Goal: Information Seeking & Learning: Learn about a topic

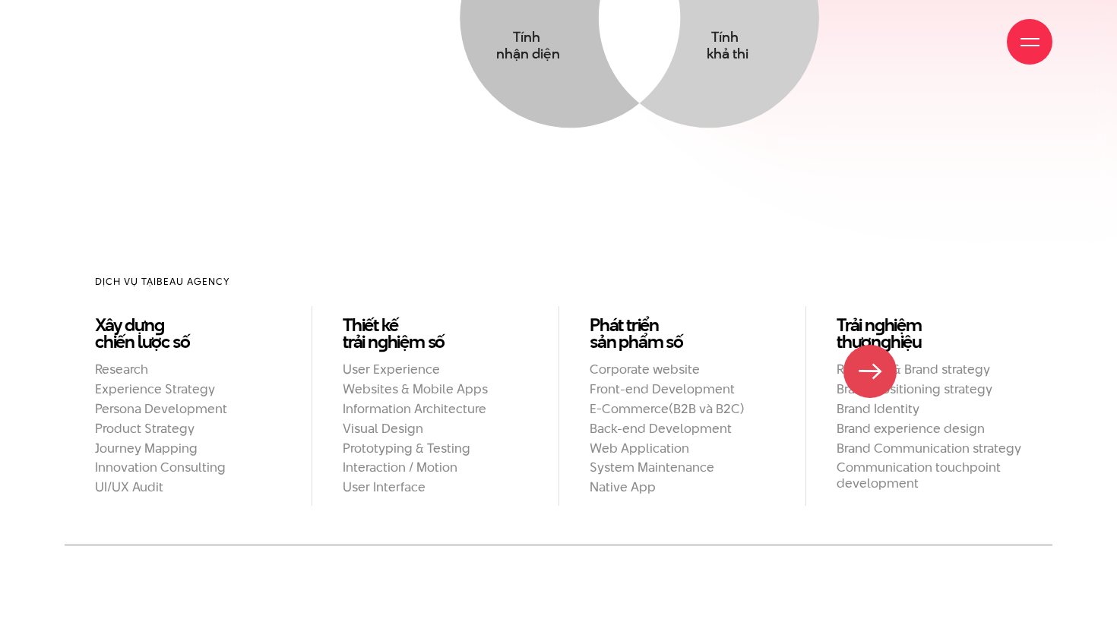
scroll to position [1256, 0]
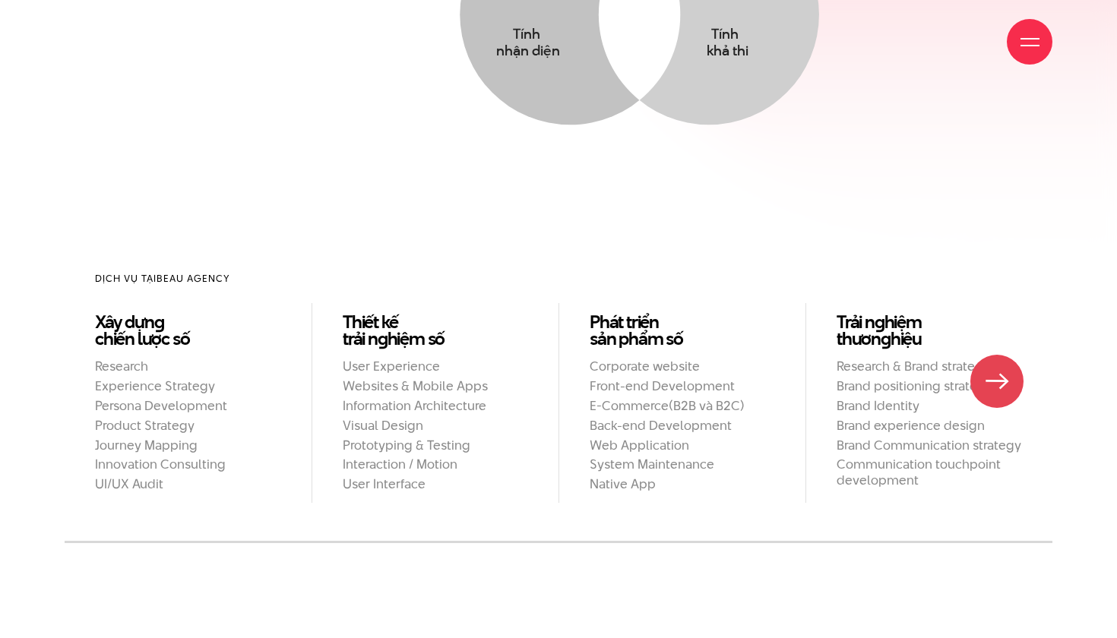
click at [1000, 382] on ul "Research & Brand strategy Brand positioning strategy Brand Identity Brand exper…" at bounding box center [929, 424] width 185 height 130
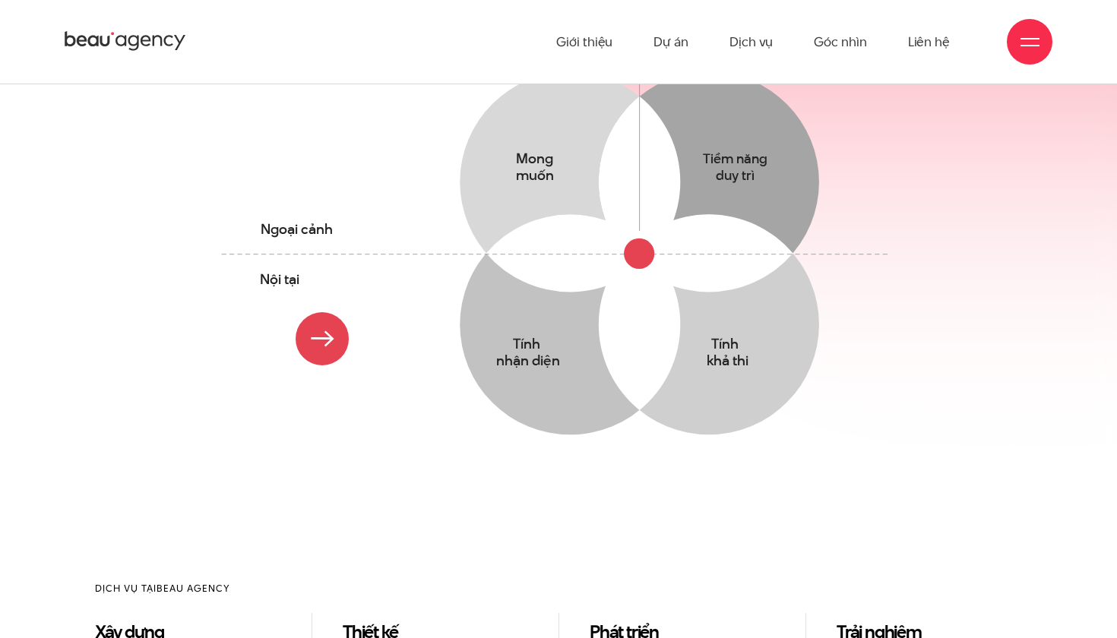
scroll to position [946, 0]
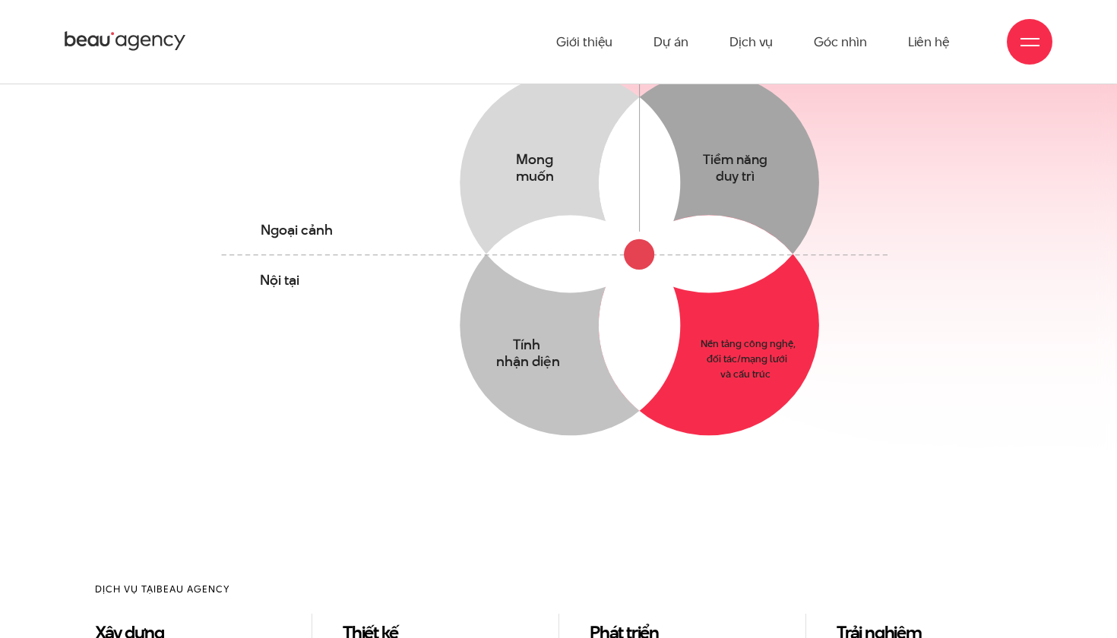
click at [708, 317] on circle at bounding box center [709, 325] width 220 height 220
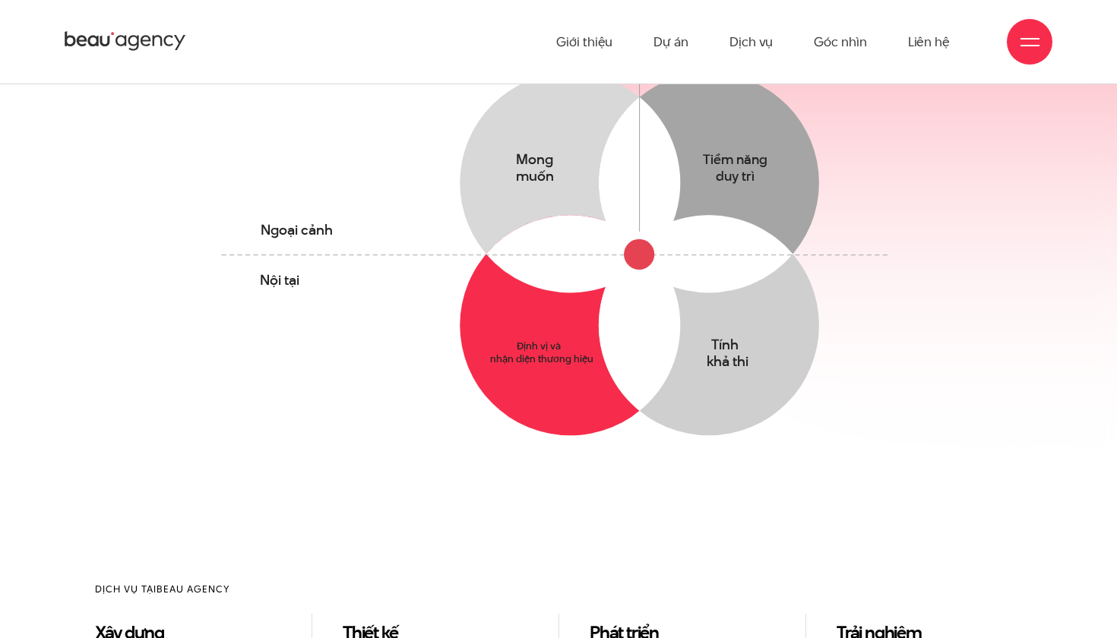
click at [531, 351] on circle at bounding box center [570, 325] width 220 height 220
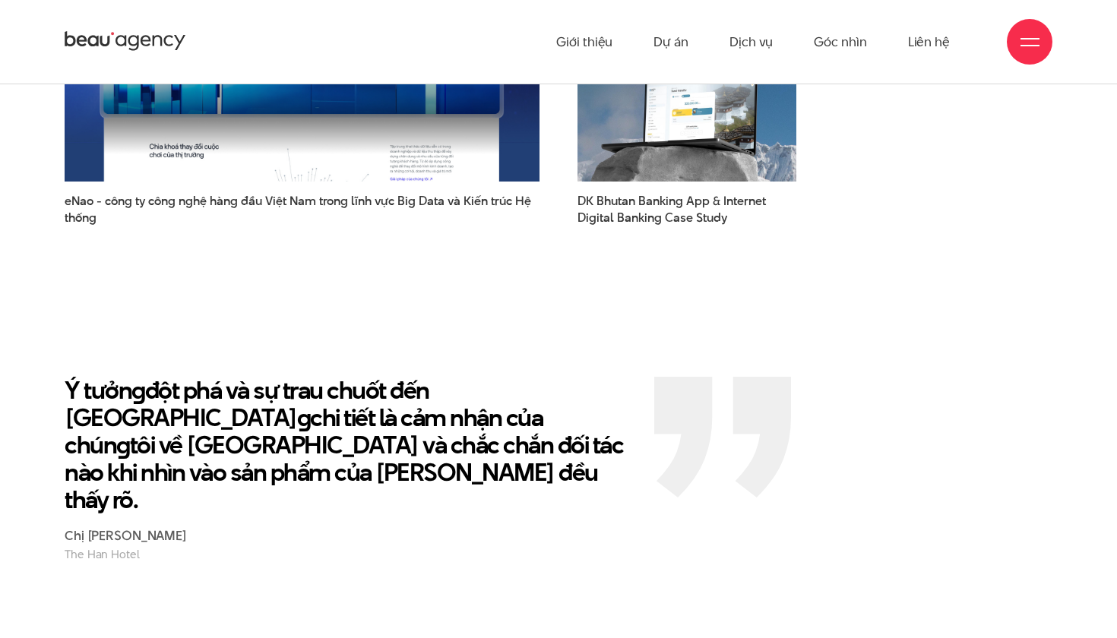
scroll to position [2390, 0]
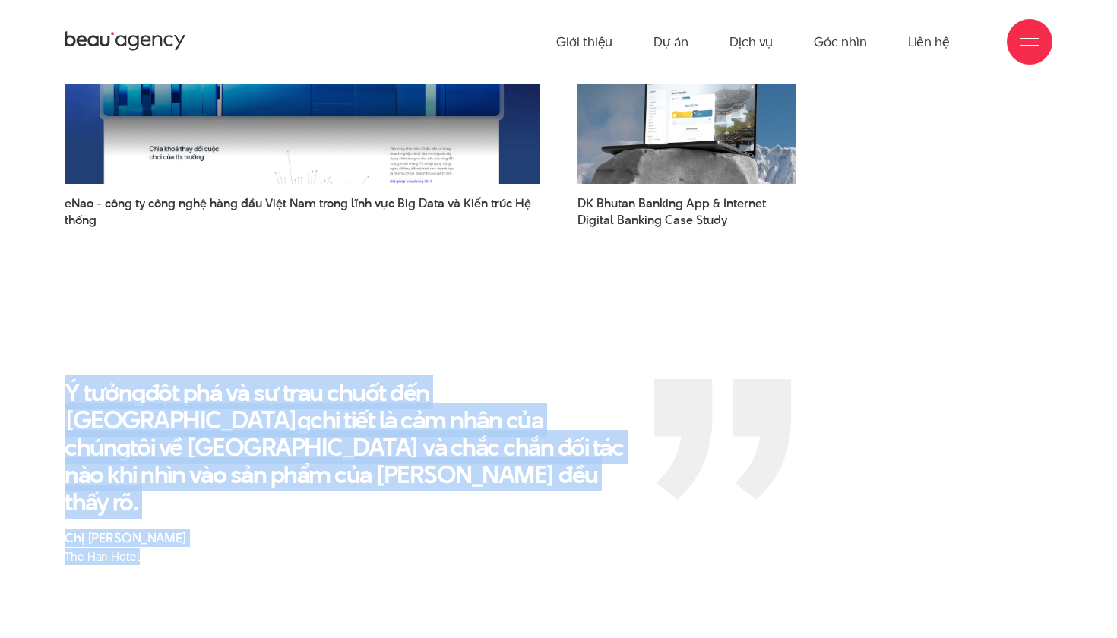
drag, startPoint x: 68, startPoint y: 355, endPoint x: 621, endPoint y: 462, distance: 562.9
click at [621, 462] on div "Ý tưởn g đột phá và sự trau chuốt đến từn g chi tiết là cảm nhận của chún g tôi…" at bounding box center [348, 472] width 567 height 186
click at [494, 424] on p "Ý tưởn g đột phá và sự trau chuốt đến từn g chi tiết là cảm nhận của chún g tôi…" at bounding box center [348, 447] width 567 height 137
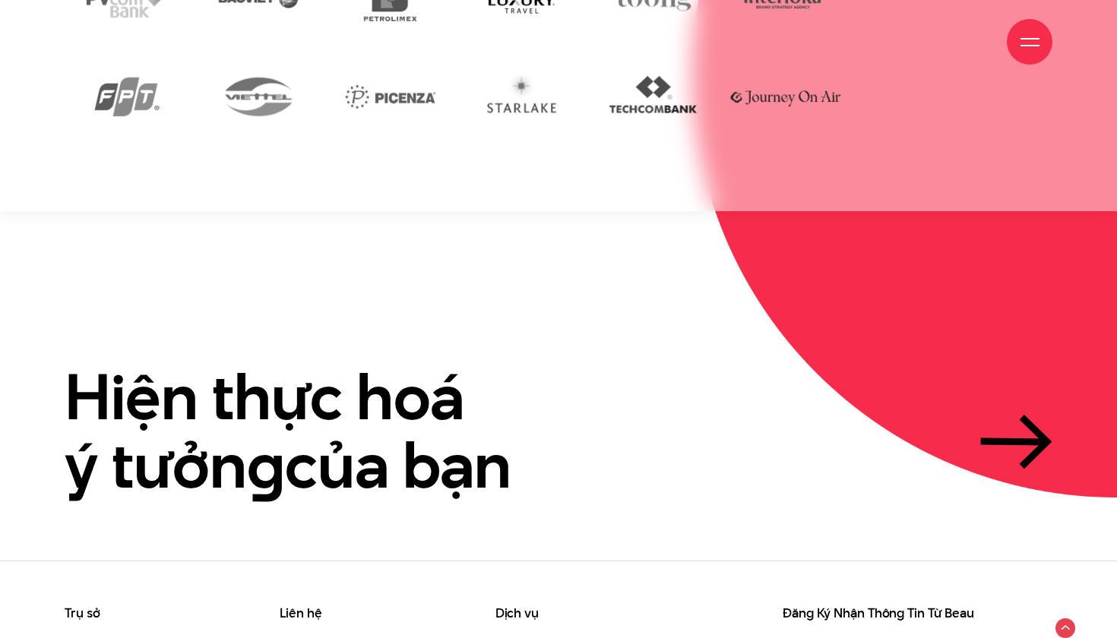
scroll to position [3531, 0]
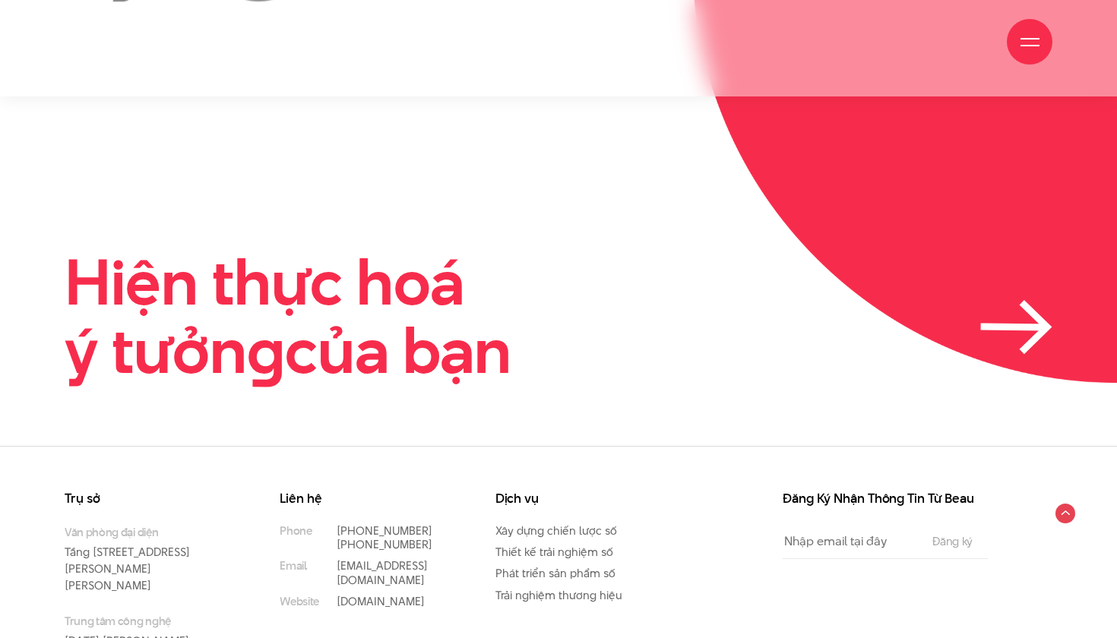
click at [1000, 327] on icon at bounding box center [1014, 327] width 60 height 1
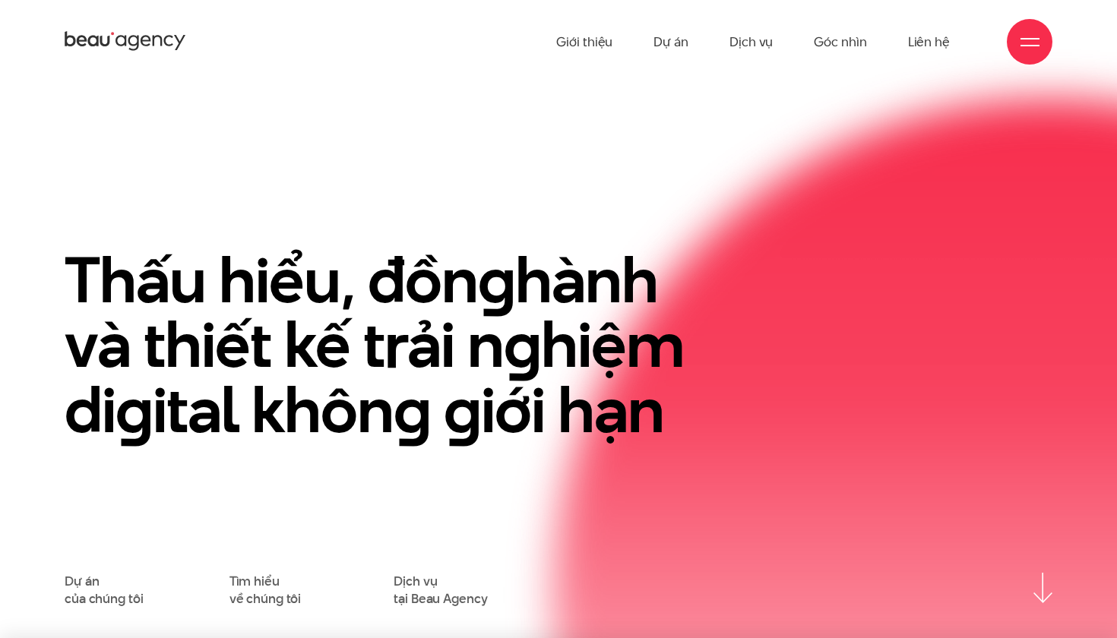
scroll to position [0, 0]
click at [671, 54] on link "Dự án" at bounding box center [671, 42] width 35 height 84
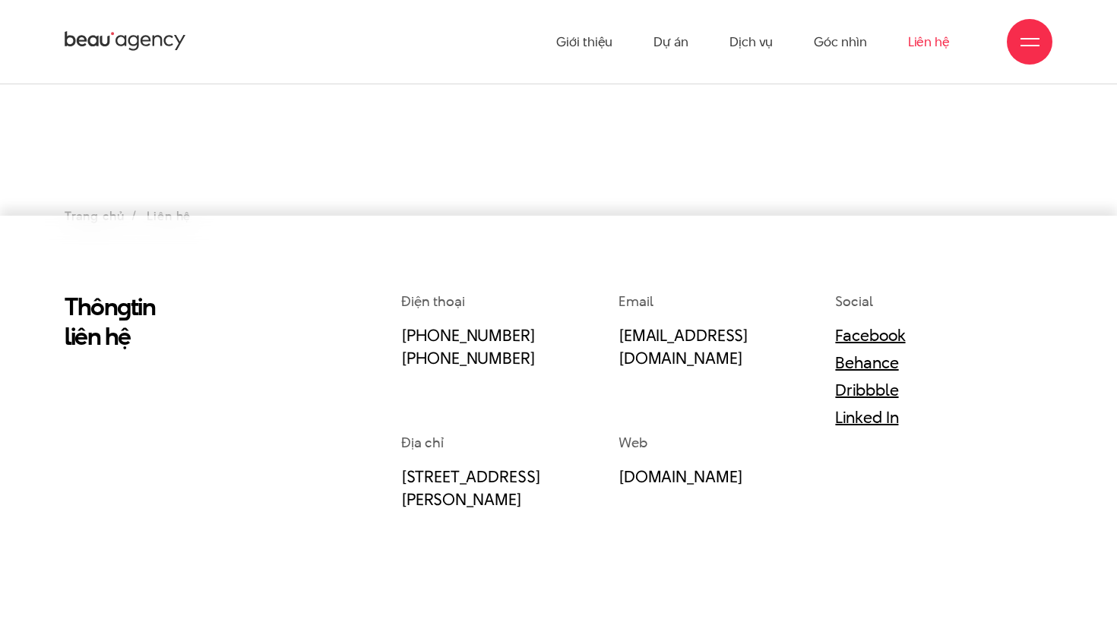
scroll to position [39, 0]
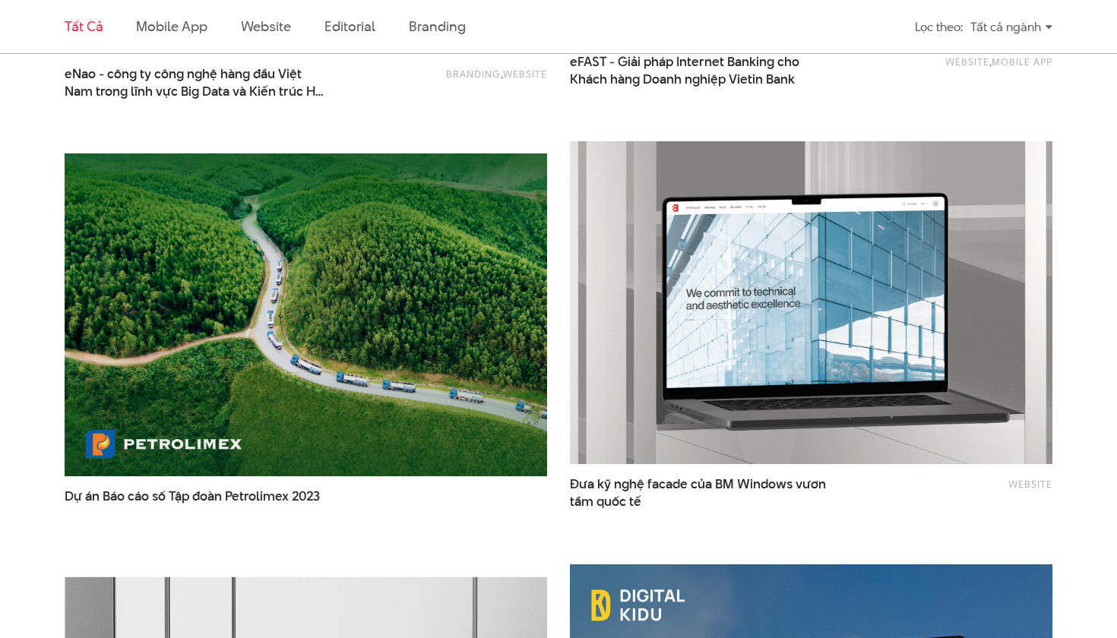
scroll to position [2121, 0]
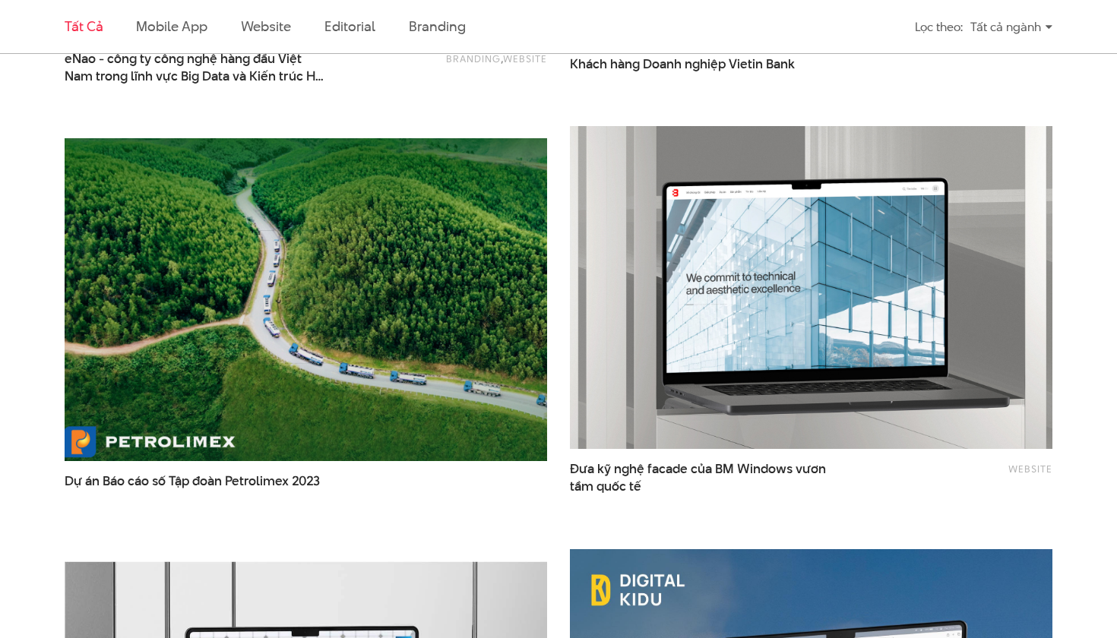
click at [479, 401] on img at bounding box center [305, 300] width 531 height 356
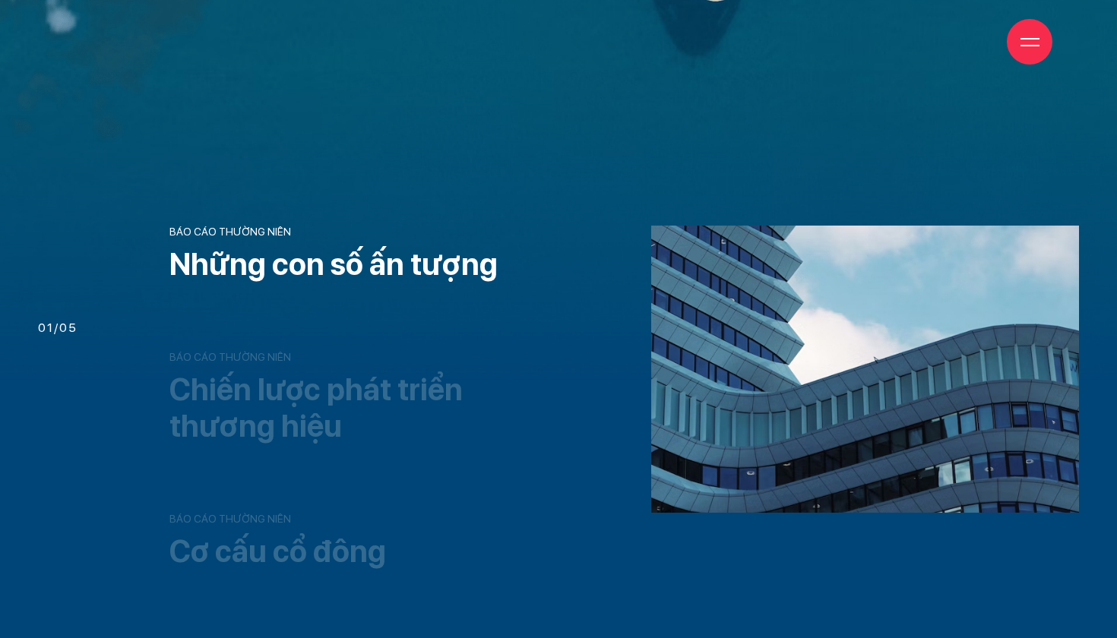
click at [260, 401] on h3 "Chiến lược phát triển thương hiệu" at bounding box center [361, 408] width 385 height 73
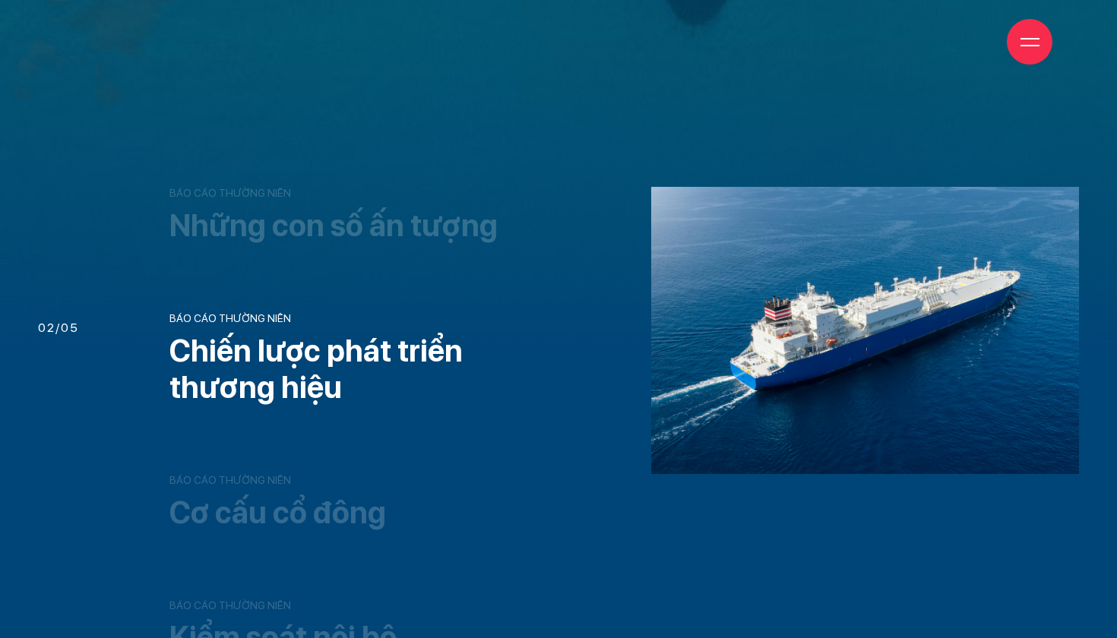
click at [268, 222] on h3 "Những con số ấn tượng" at bounding box center [361, 226] width 385 height 36
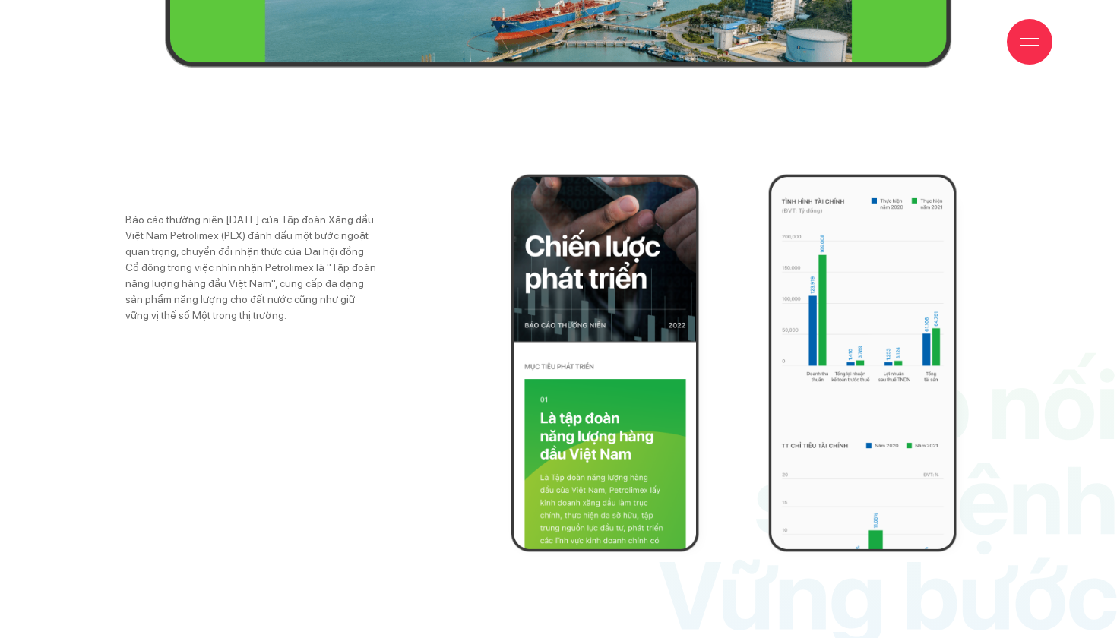
scroll to position [3653, 0]
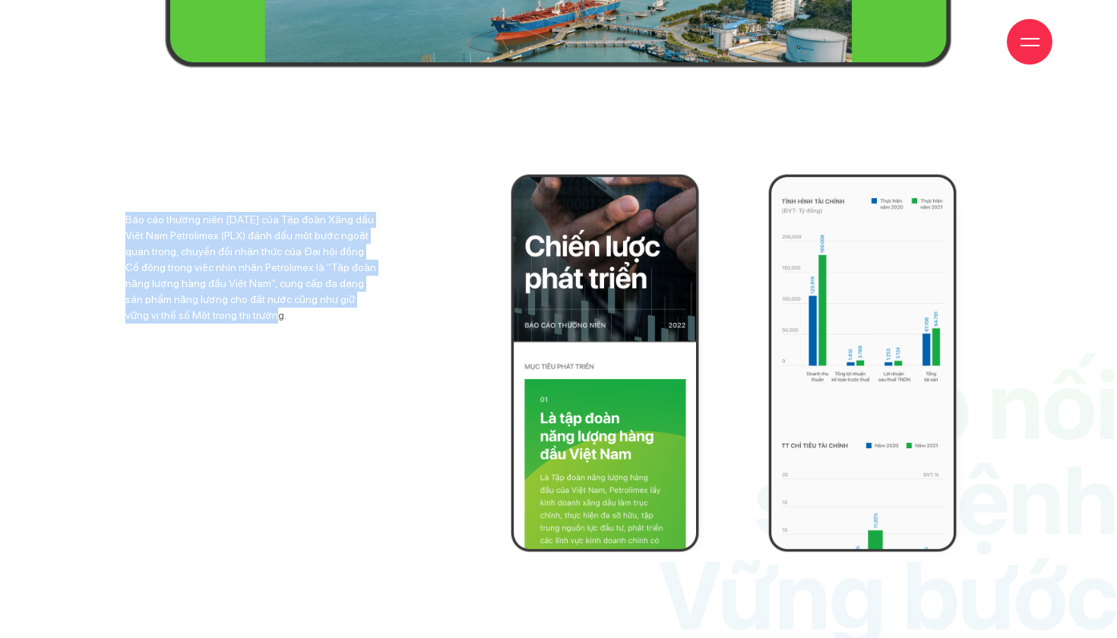
drag, startPoint x: 123, startPoint y: 222, endPoint x: 194, endPoint y: 314, distance: 116.0
click at [194, 313] on div "Báo cáo thường niên năm 2022 của Tập đoàn Xăng dầu Việt Nam Petrolimex (PLX) đá…" at bounding box center [251, 363] width 263 height 379
click at [232, 325] on div "Báo cáo thường niên năm 2022 của Tập đoàn Xăng dầu Việt Nam Petrolimex (PLX) đá…" at bounding box center [251, 363] width 263 height 379
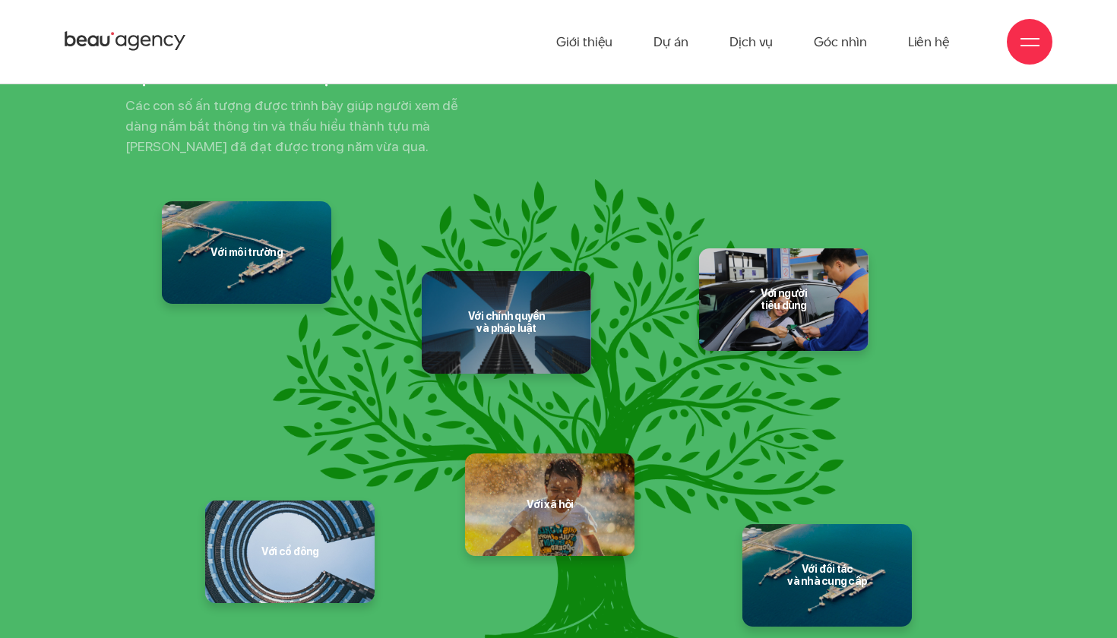
scroll to position [13457, 0]
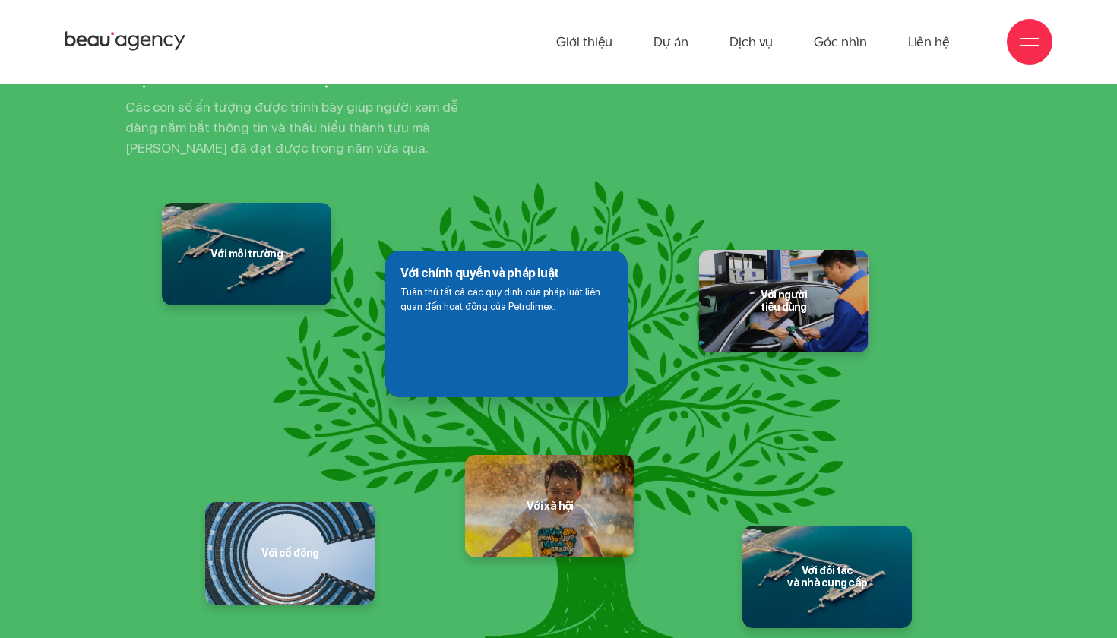
click at [479, 286] on div "Với chính quyền và pháp luật Tuân thủ tất cả các quy định của pháp luật liên qu…" at bounding box center [506, 324] width 242 height 147
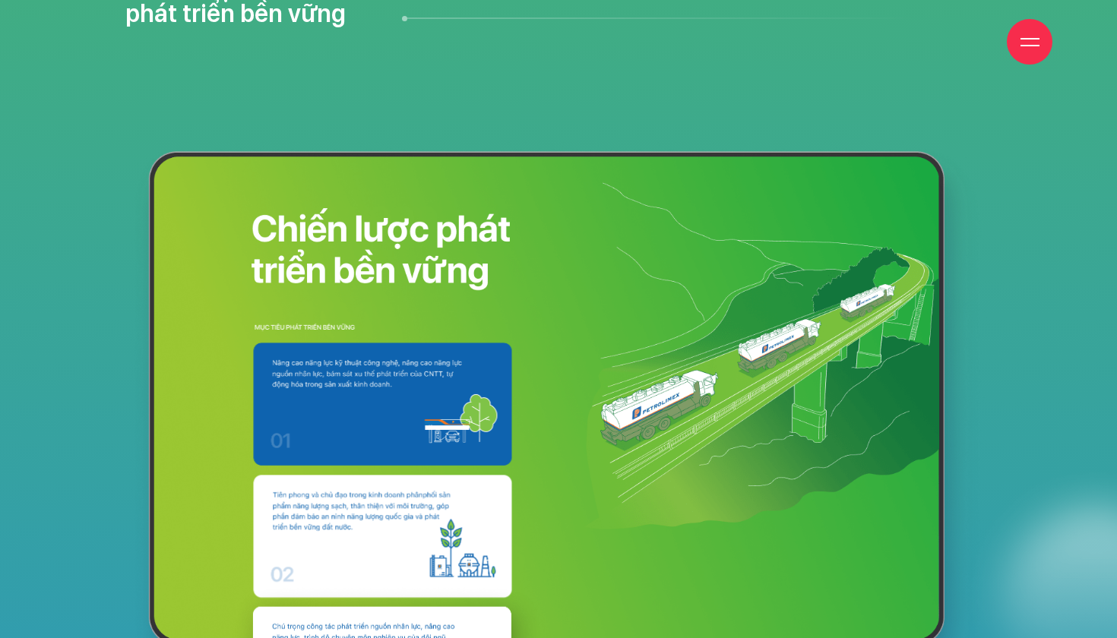
scroll to position [0, 0]
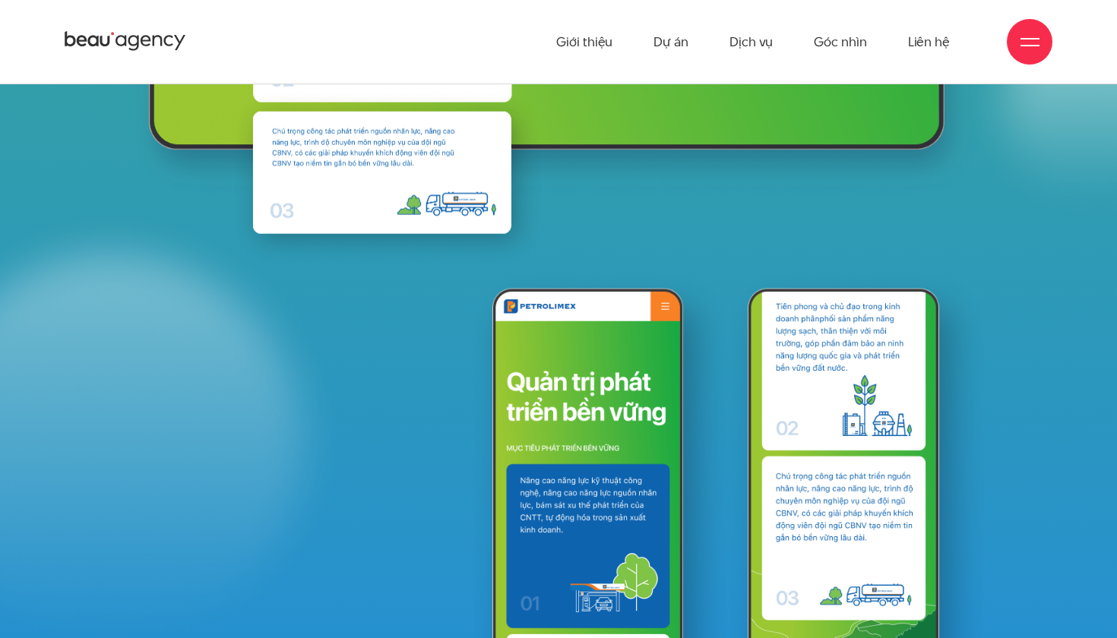
click at [1023, 48] on div at bounding box center [1030, 42] width 19 height 19
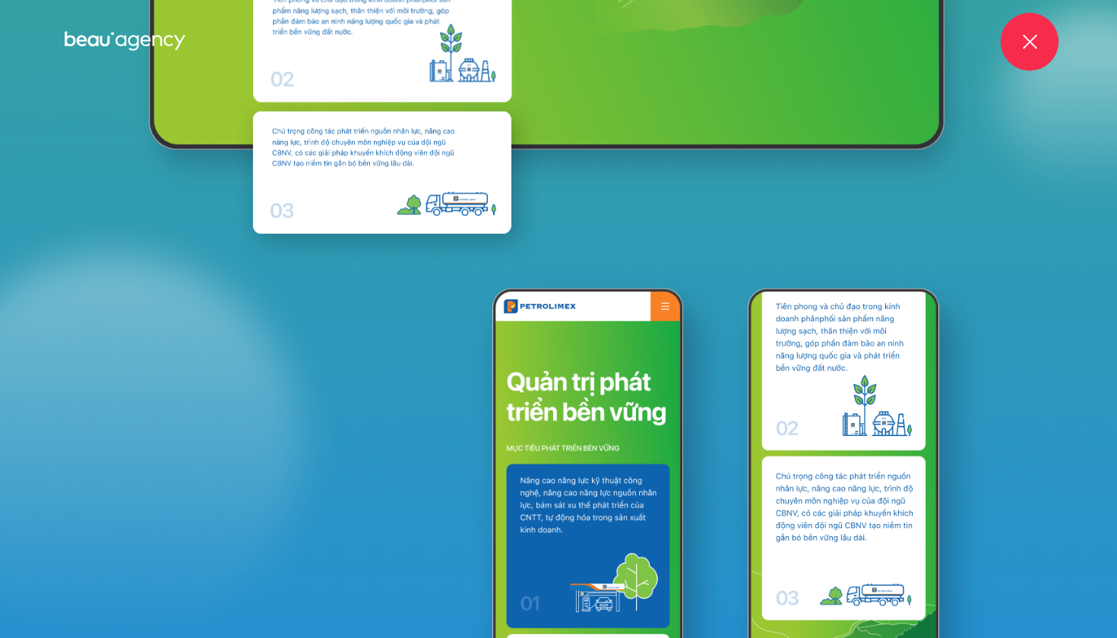
click at [1023, 48] on span at bounding box center [1029, 41] width 14 height 14
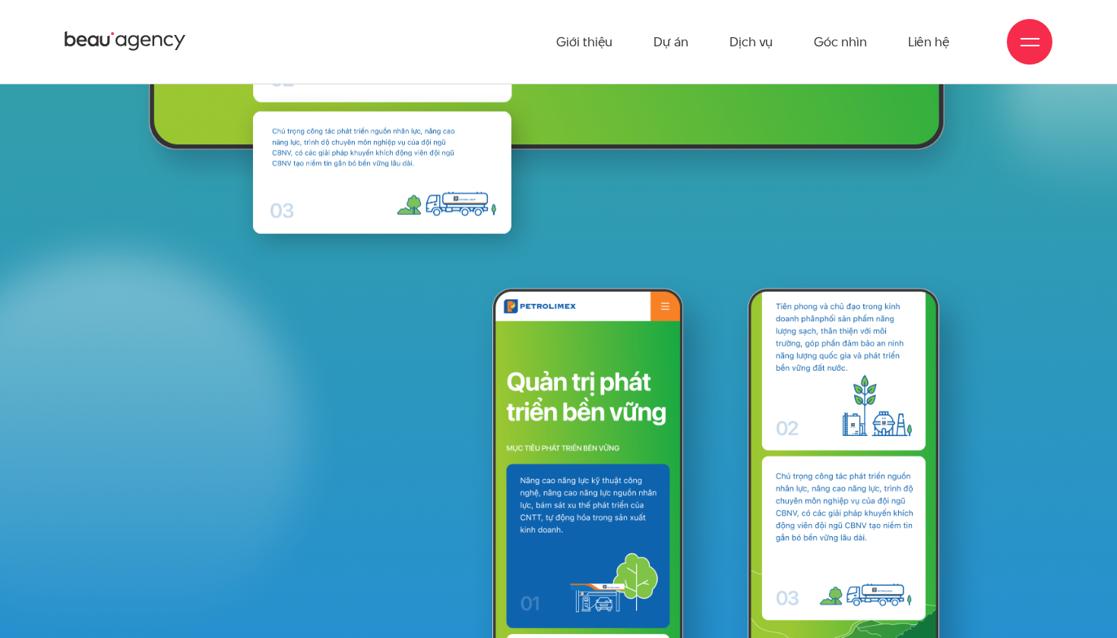
click at [1034, 58] on div at bounding box center [1030, 42] width 46 height 46
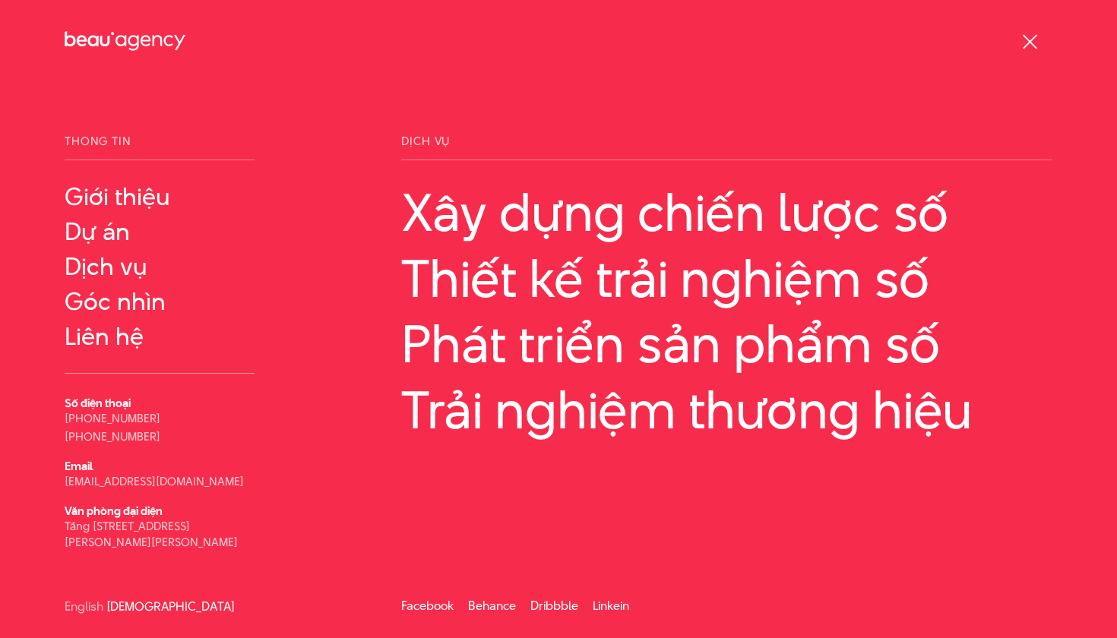
click at [1031, 41] on span at bounding box center [1029, 41] width 14 height 14
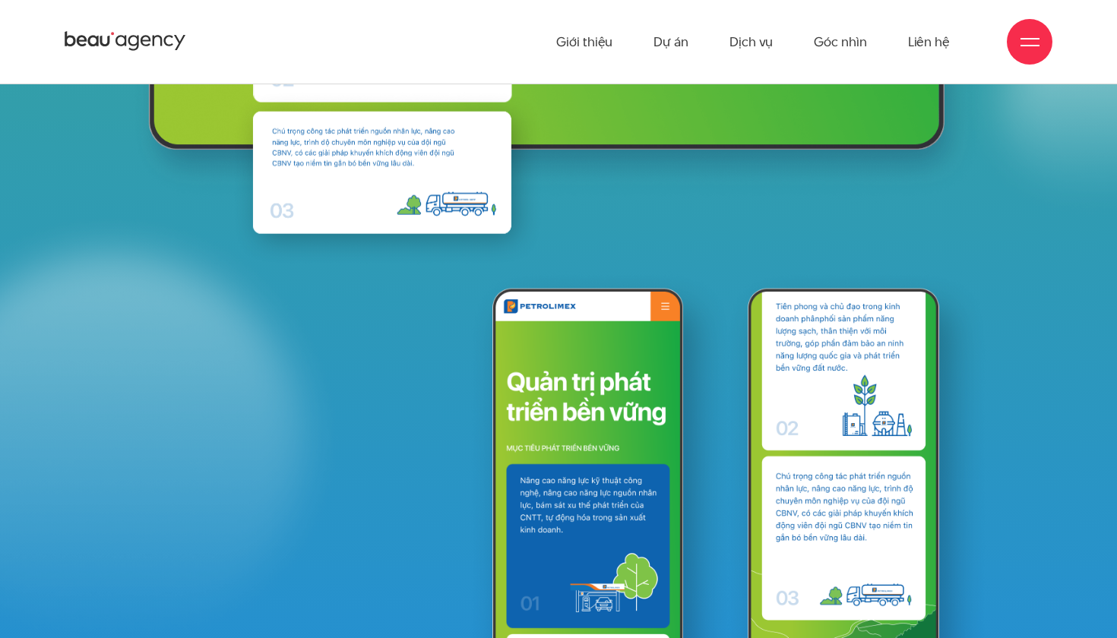
click at [1031, 41] on div at bounding box center [1030, 42] width 19 height 19
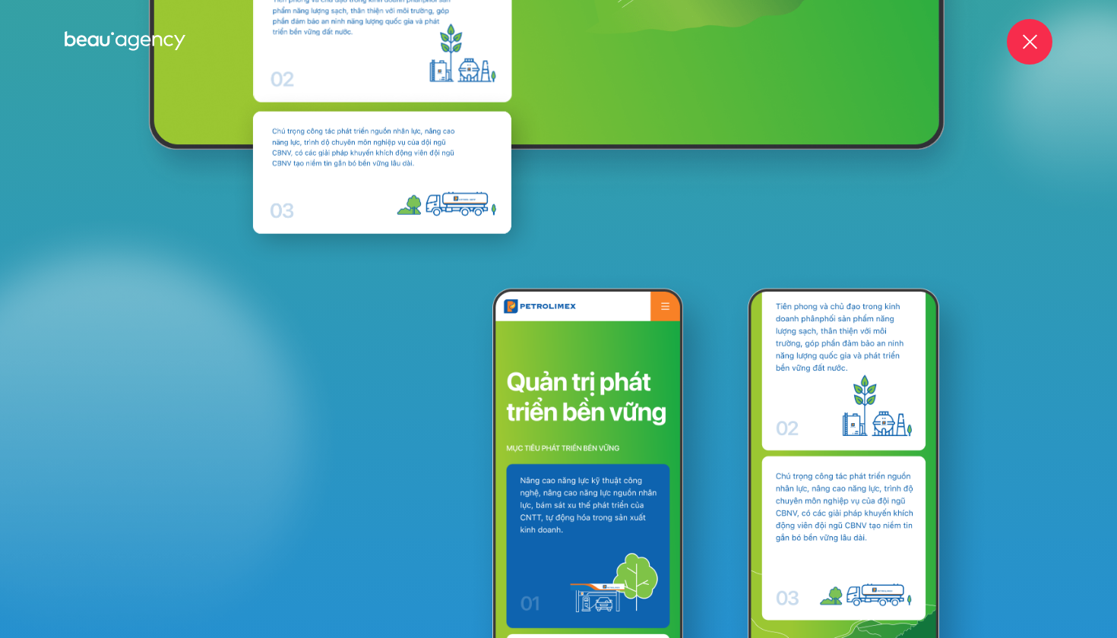
click at [1031, 41] on span at bounding box center [1029, 41] width 14 height 14
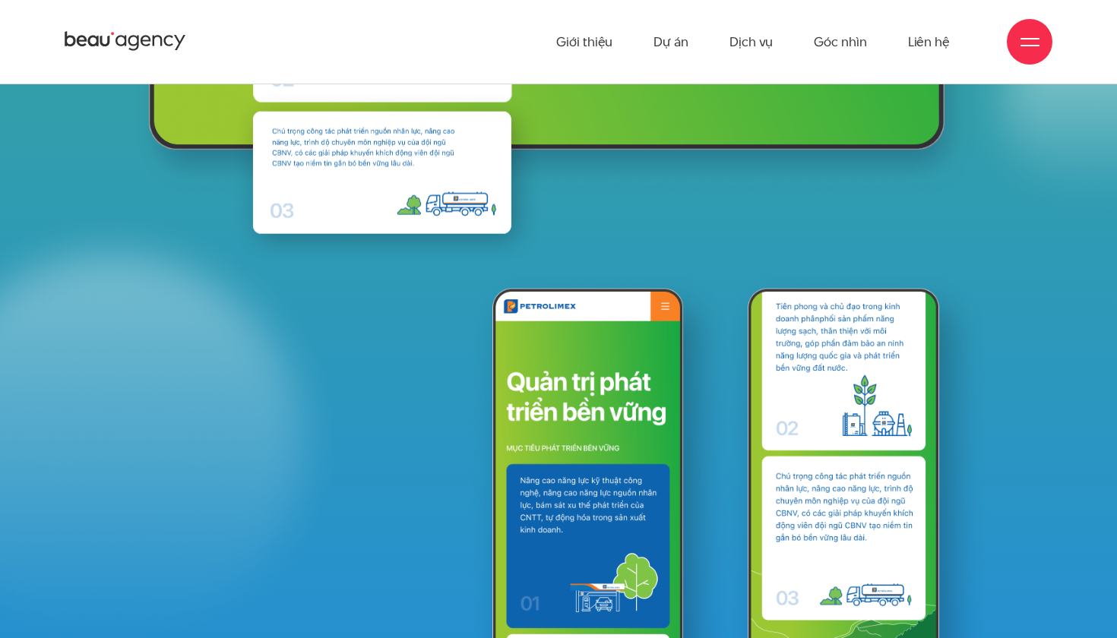
click at [1031, 41] on div at bounding box center [1030, 42] width 19 height 19
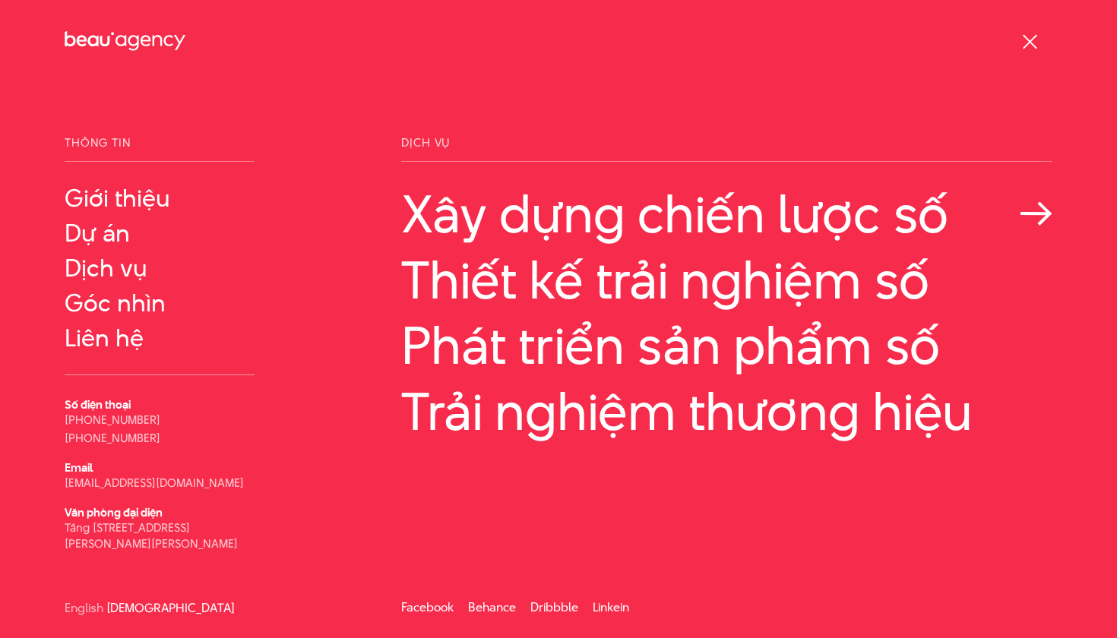
click at [1030, 220] on icon at bounding box center [1036, 213] width 33 height 24
